Goal: Task Accomplishment & Management: Manage account settings

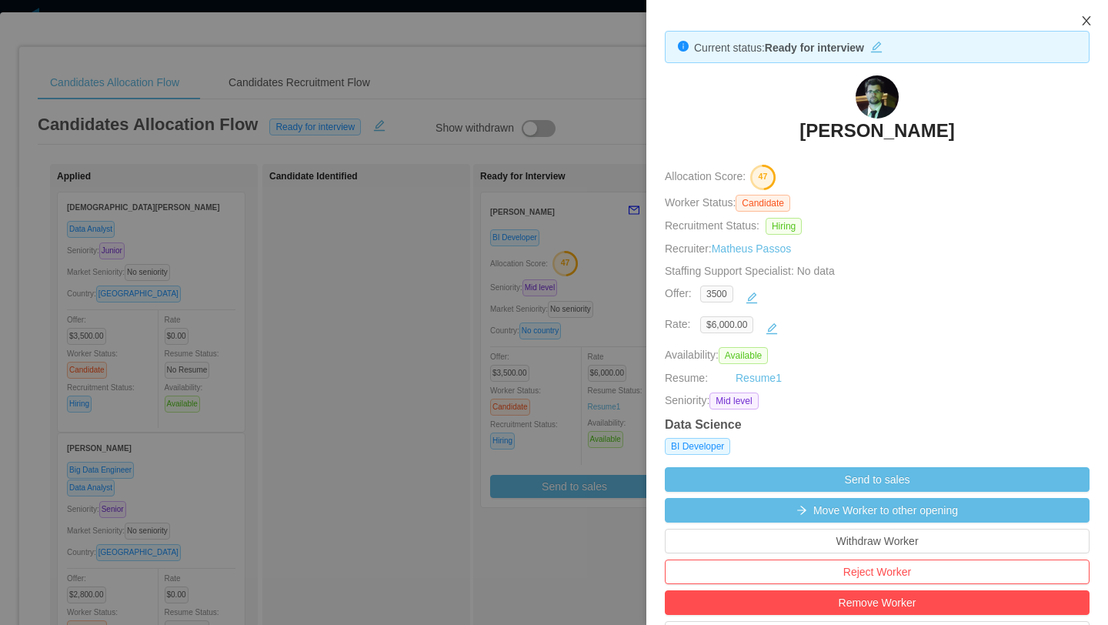
scroll to position [0, 306]
click at [1088, 19] on icon "icon: close" at bounding box center [1086, 20] width 8 height 9
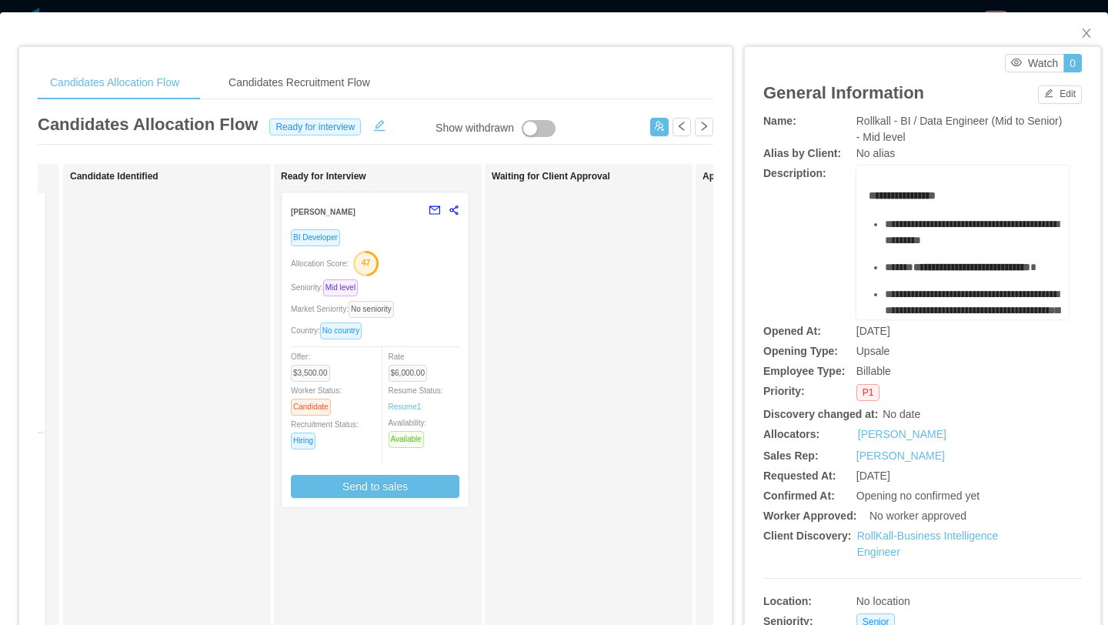
scroll to position [0, 204]
click at [1082, 38] on icon "icon: close" at bounding box center [1086, 32] width 8 height 9
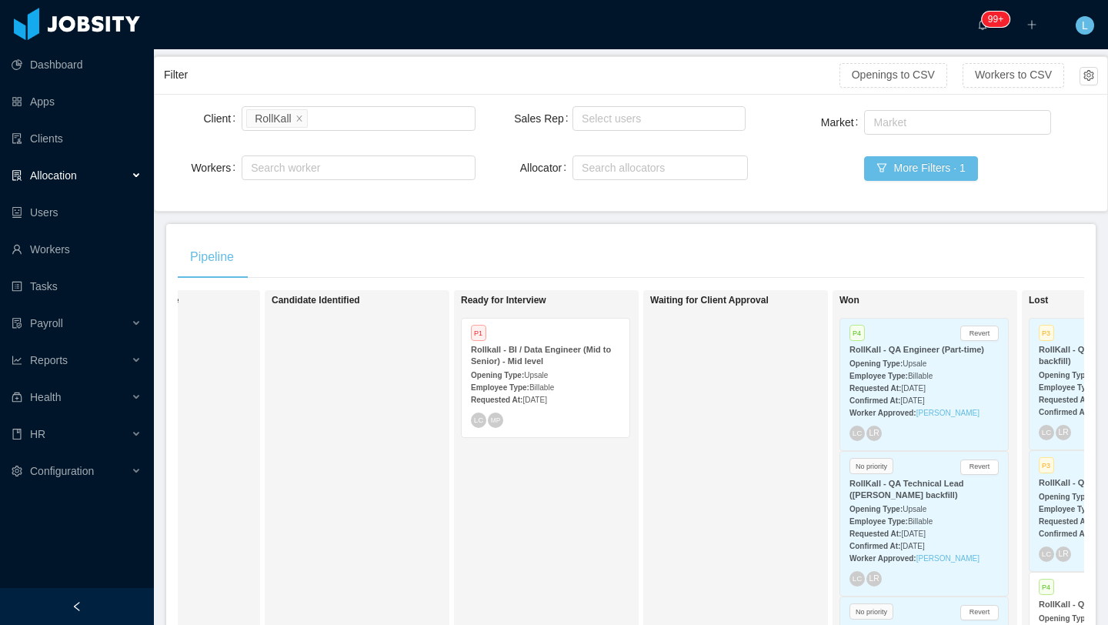
click at [580, 393] on div "Requested At: [DATE]" at bounding box center [545, 399] width 149 height 16
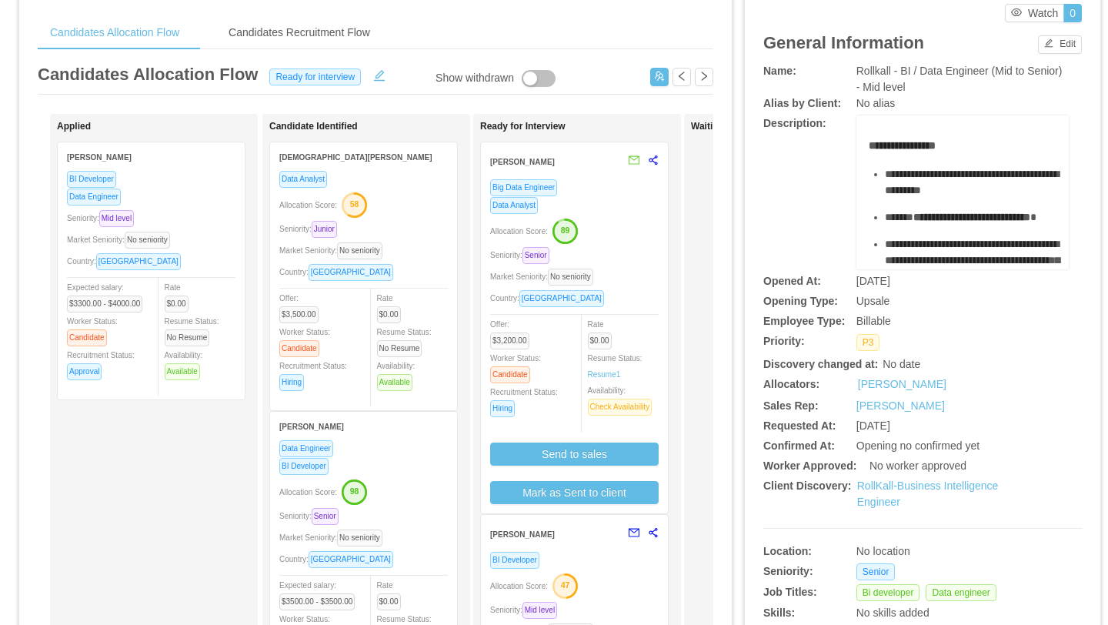
scroll to position [65, 0]
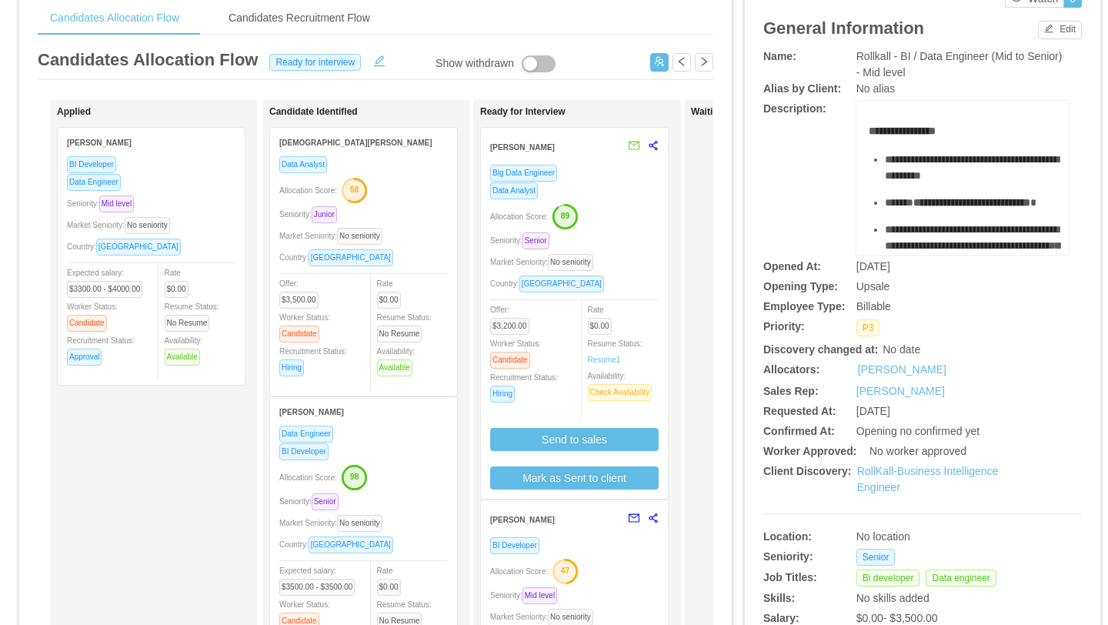
click at [654, 267] on div "Market Seniority: No seniority" at bounding box center [574, 262] width 169 height 18
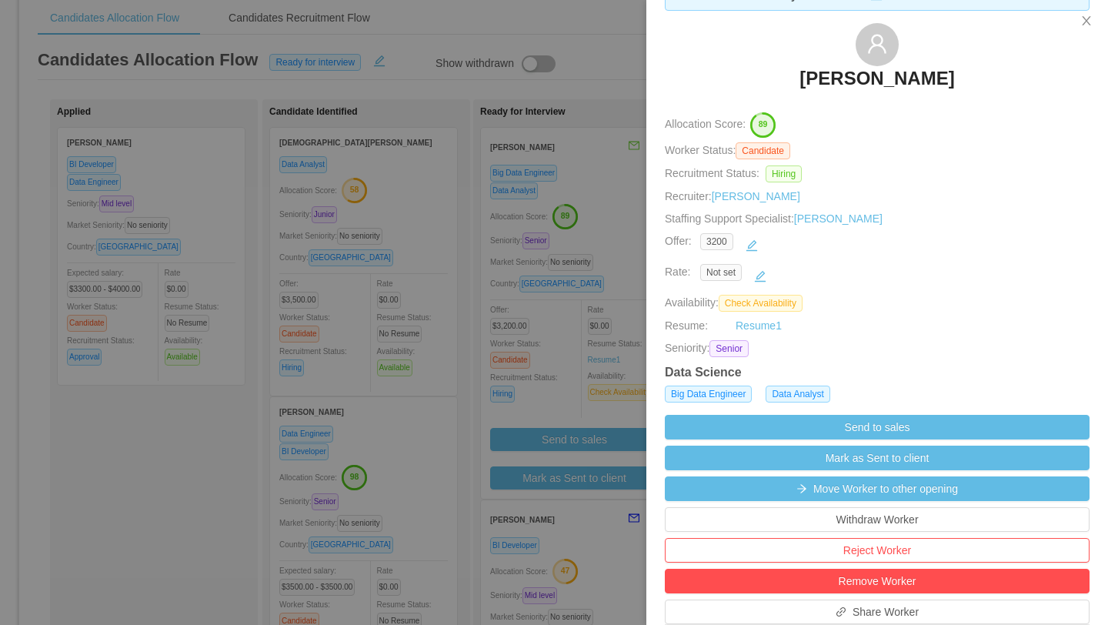
scroll to position [65, 0]
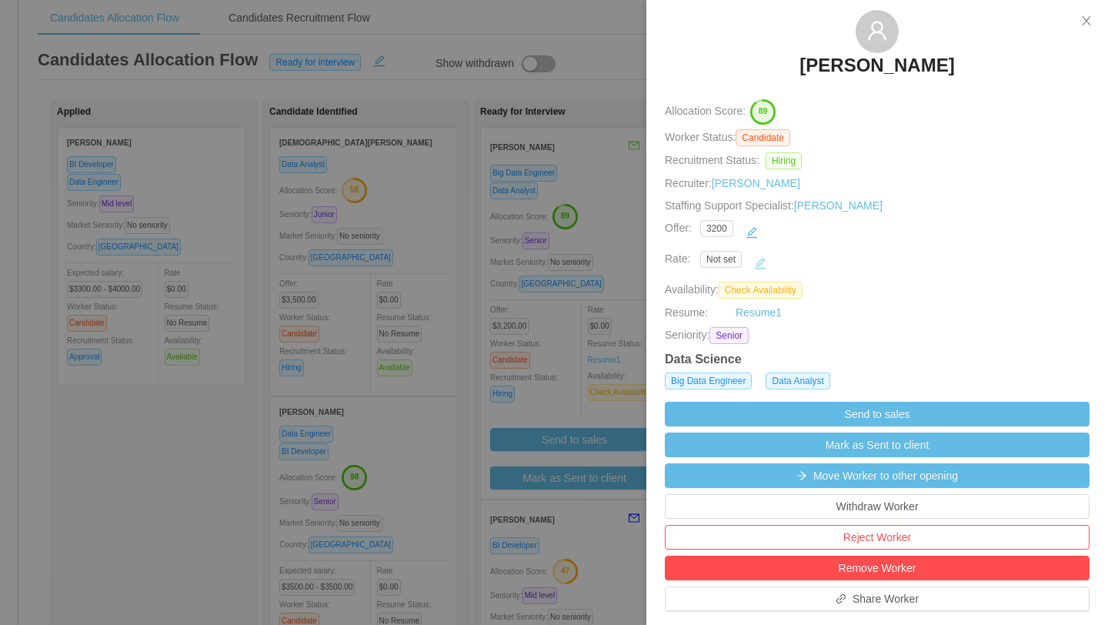
click at [765, 258] on button "button" at bounding box center [760, 263] width 25 height 25
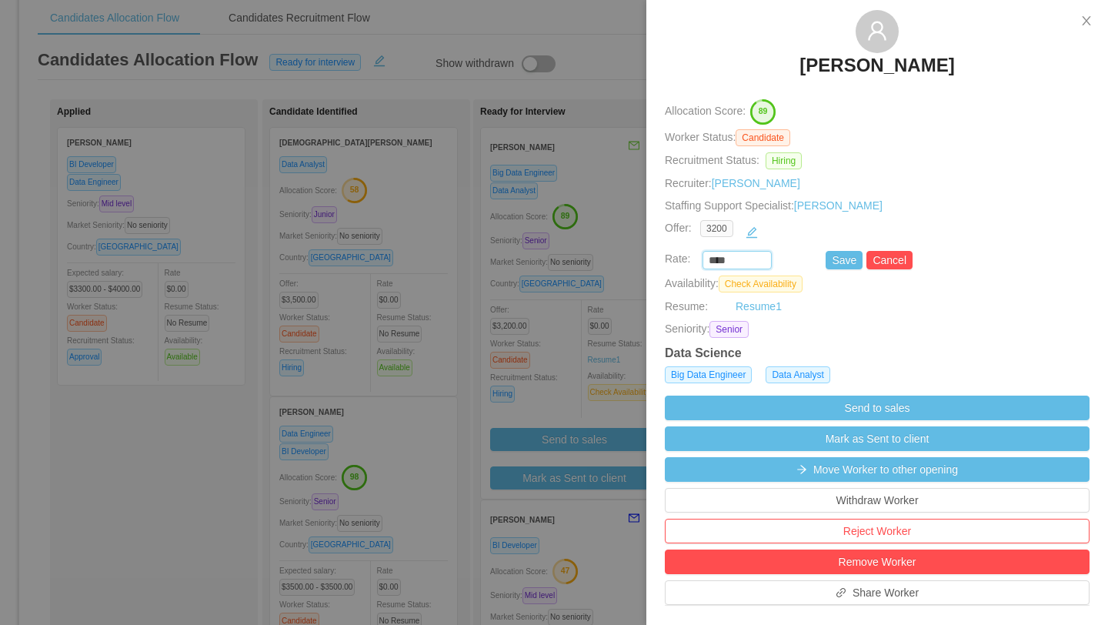
drag, startPoint x: 733, startPoint y: 258, endPoint x: 692, endPoint y: 258, distance: 40.8
click at [692, 258] on div "**** Save Cancel" at bounding box center [859, 260] width 425 height 18
type input "*******"
click at [836, 265] on button "Save" at bounding box center [844, 260] width 37 height 18
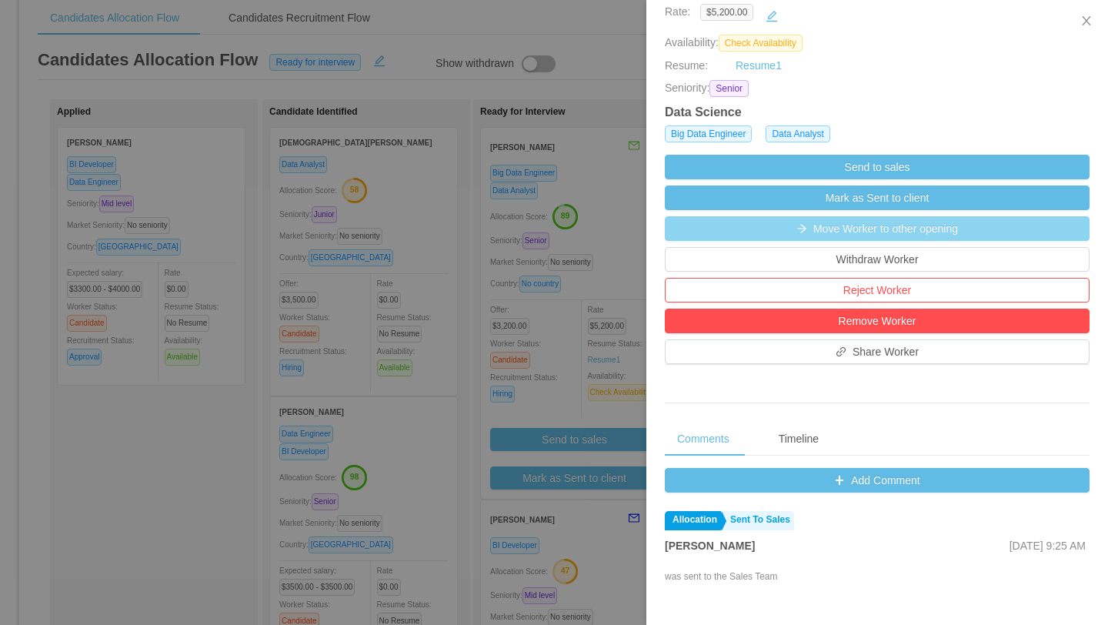
scroll to position [313, 0]
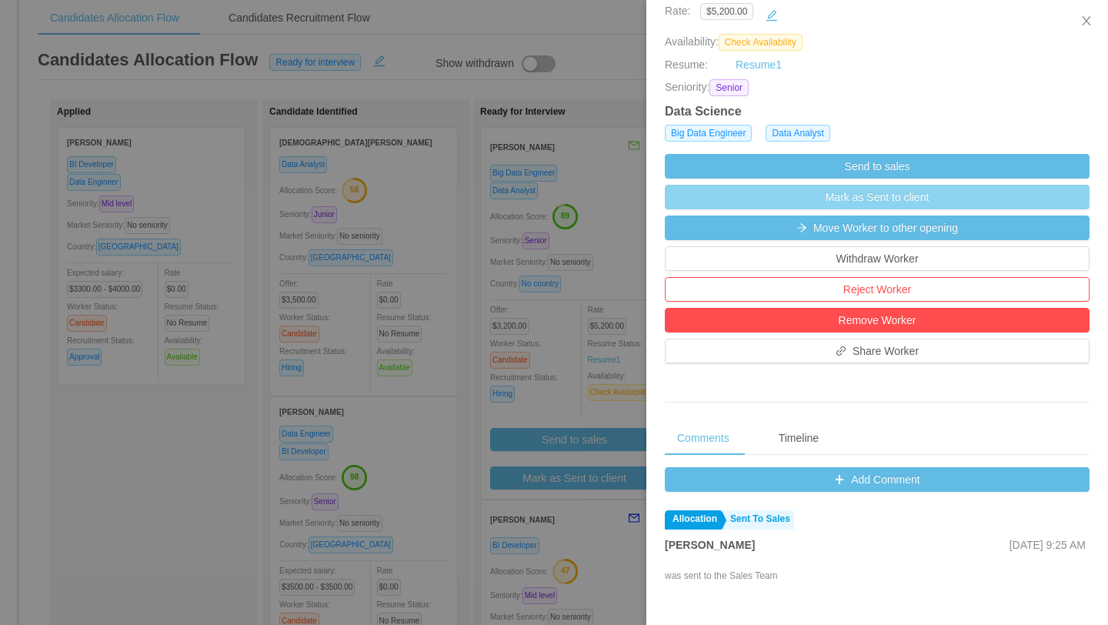
click at [908, 191] on button "Mark as Sent to client" at bounding box center [877, 197] width 425 height 25
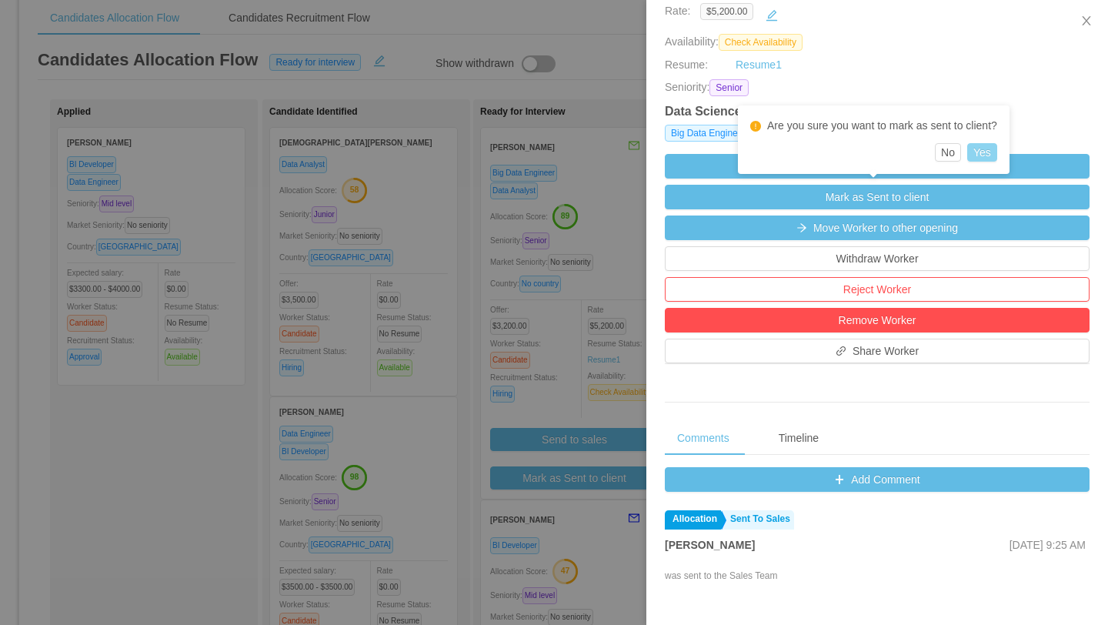
click at [986, 154] on button "Yes" at bounding box center [983, 152] width 30 height 18
